Goal: Obtain resource: Obtain resource

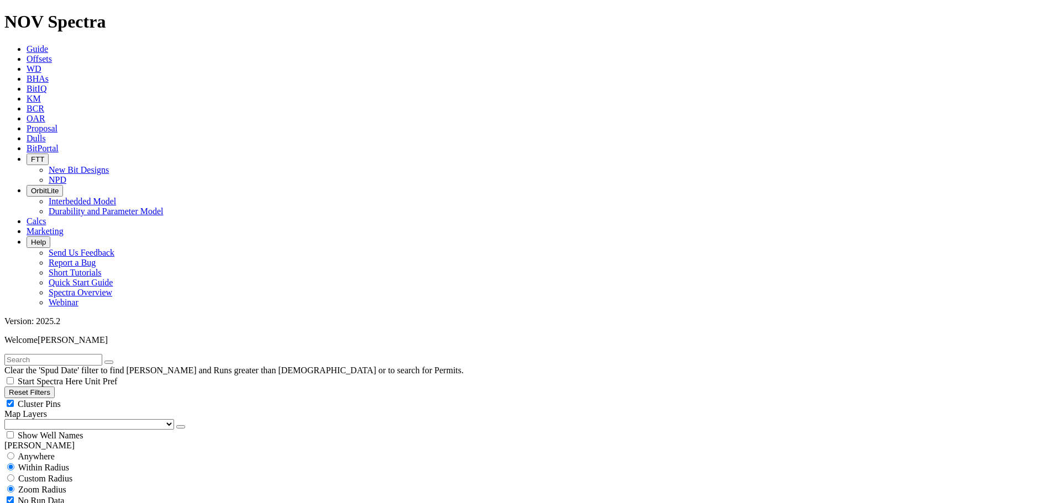
scroll to position [3355, 0]
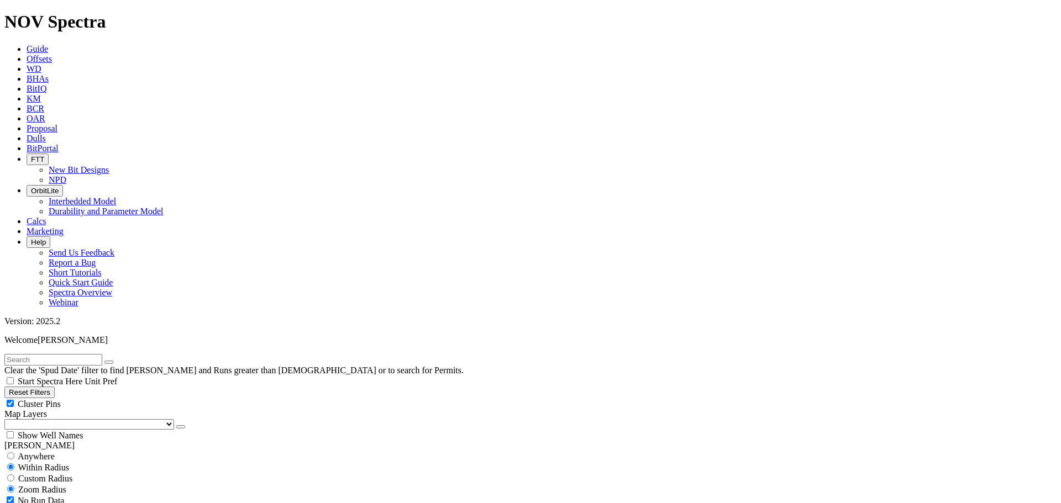
select select "9.875"
checkbox input "false"
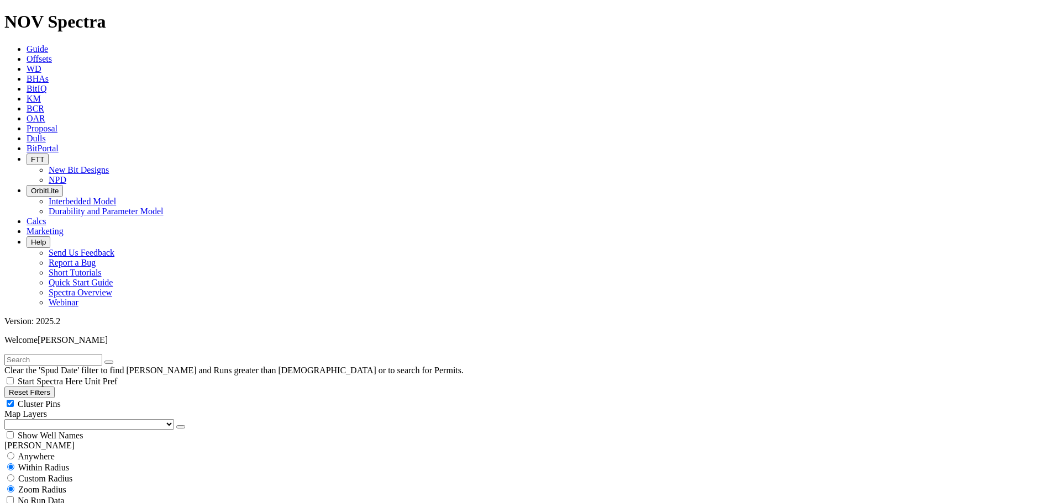
select select
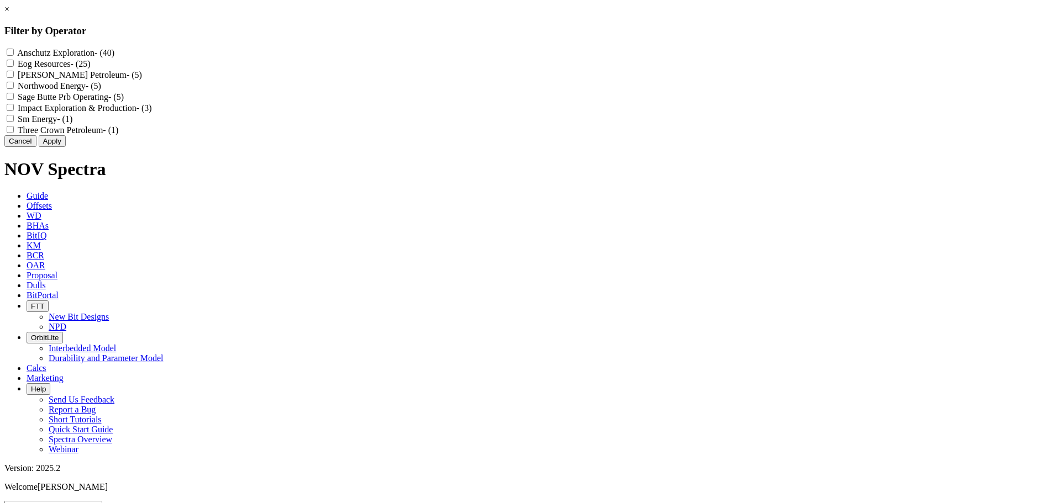
click at [14, 51] on Exploration "Anschutz Exploration - (40)" at bounding box center [10, 52] width 7 height 7
checkbox Exploration "true"
click at [66, 147] on button "Apply" at bounding box center [52, 141] width 27 height 12
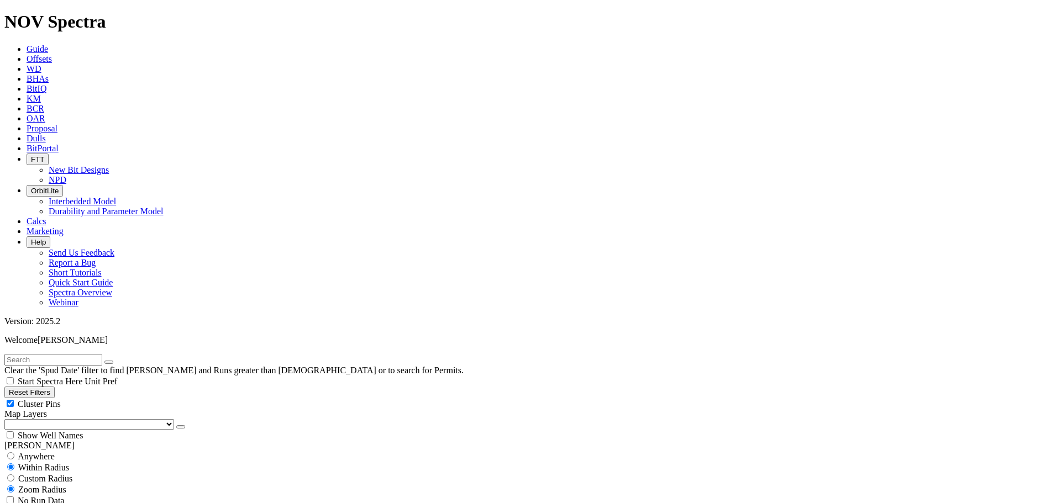
scroll to position [4085, 0]
